Goal: Task Accomplishment & Management: Manage account settings

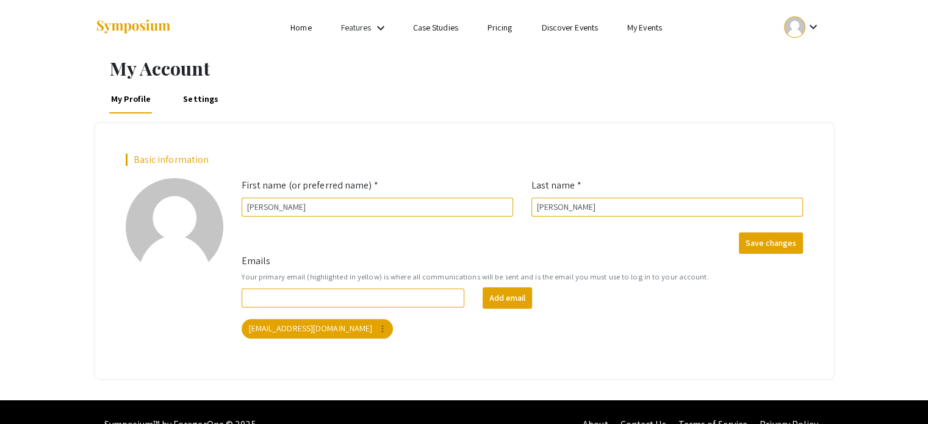
scroll to position [23, 0]
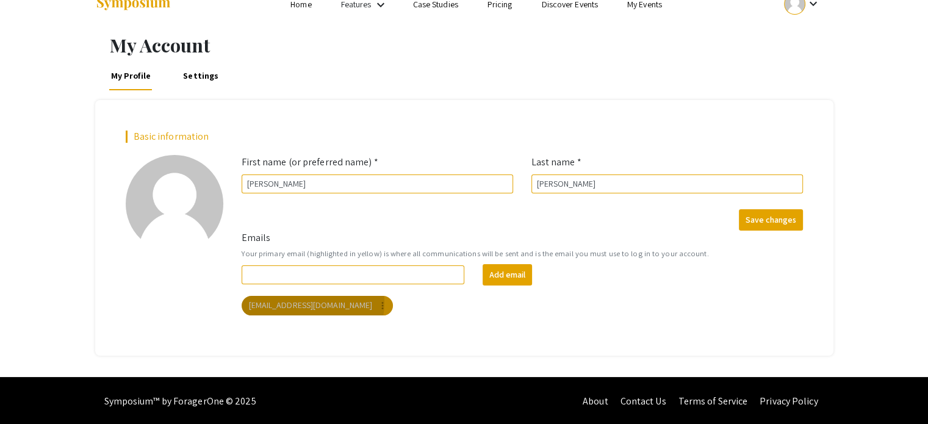
click at [312, 301] on mat-chip "[EMAIL_ADDRESS][DOMAIN_NAME] more_vert" at bounding box center [318, 306] width 152 height 20
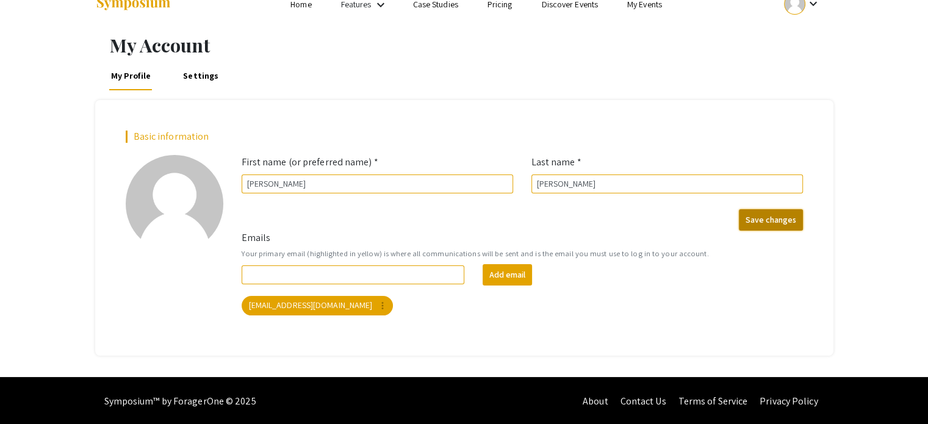
click at [778, 222] on button "Save changes" at bounding box center [771, 219] width 64 height 21
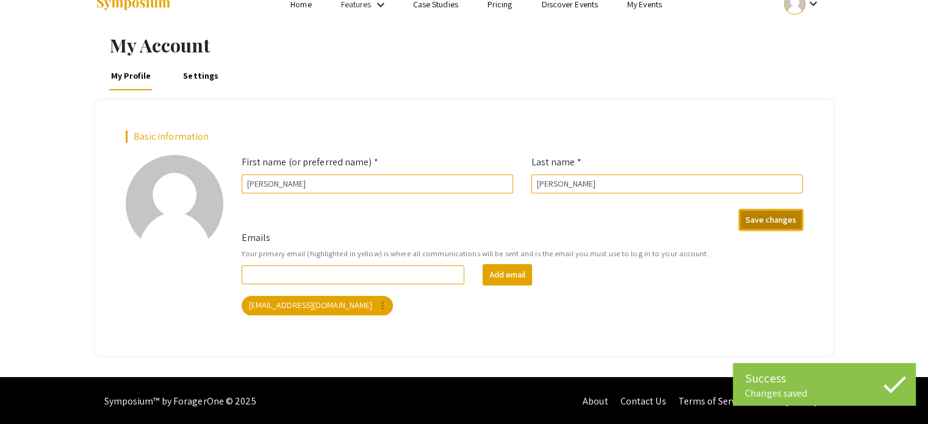
scroll to position [0, 0]
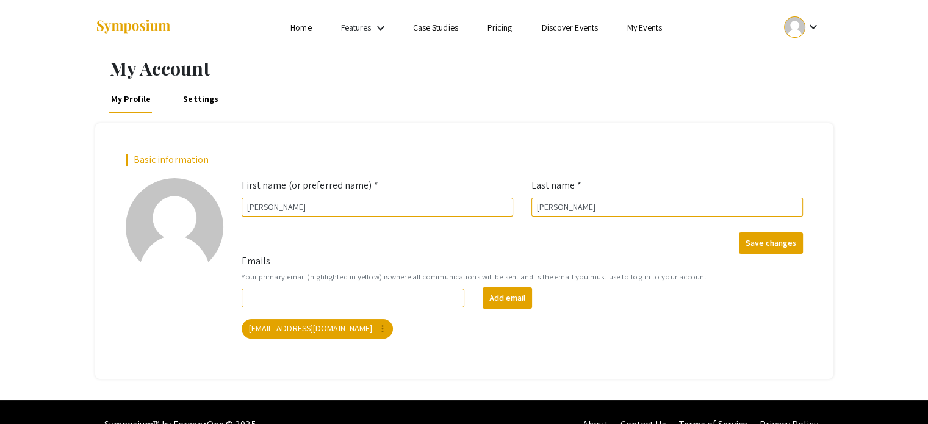
click at [288, 31] on li "Home" at bounding box center [301, 27] width 50 height 15
click at [305, 26] on link "Home" at bounding box center [300, 27] width 21 height 11
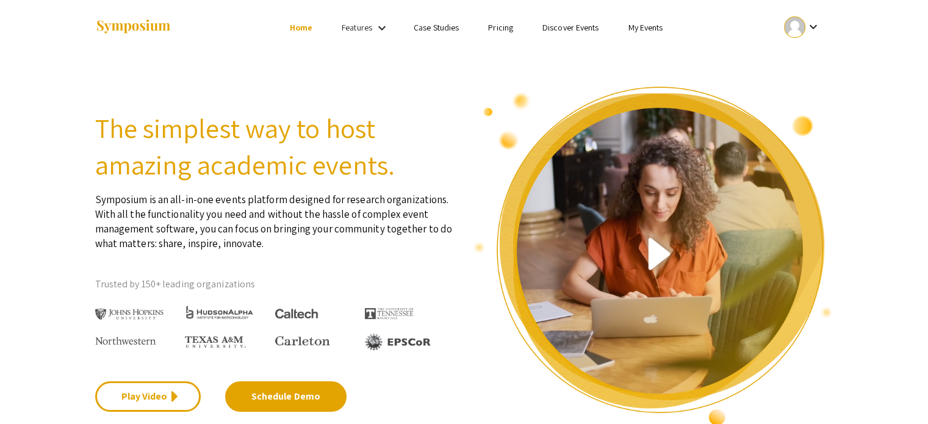
click at [815, 29] on mat-icon "keyboard_arrow_down" at bounding box center [813, 27] width 15 height 15
click at [810, 91] on button "My Submissions" at bounding box center [808, 89] width 75 height 29
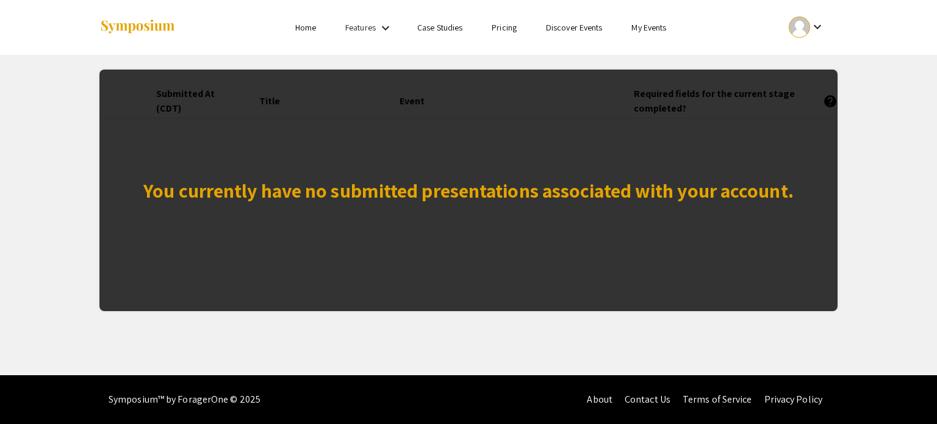
click at [554, 195] on div "You currently have no submitted presentations associated with your account." at bounding box center [468, 190] width 651 height 29
click at [812, 28] on mat-icon "keyboard_arrow_down" at bounding box center [817, 27] width 15 height 15
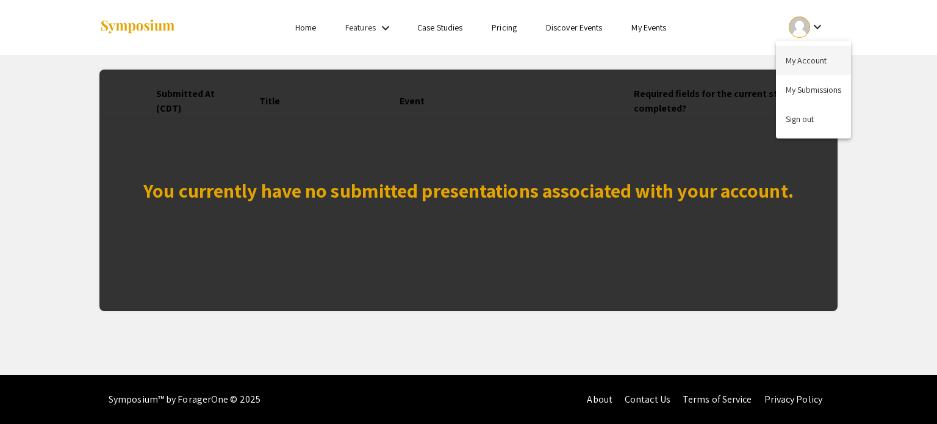
click at [806, 63] on button "My Account" at bounding box center [813, 60] width 75 height 29
